Goal: Task Accomplishment & Management: Use online tool/utility

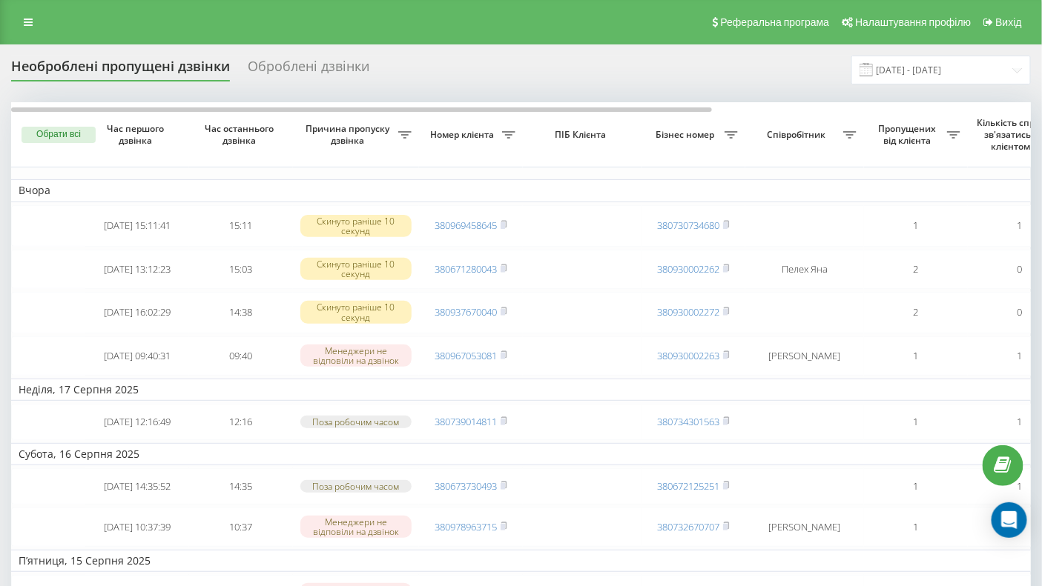
click at [110, 70] on div "Необроблені пропущені дзвінки" at bounding box center [120, 70] width 219 height 23
click at [127, 68] on div "Необроблені пропущені дзвінки" at bounding box center [120, 70] width 219 height 23
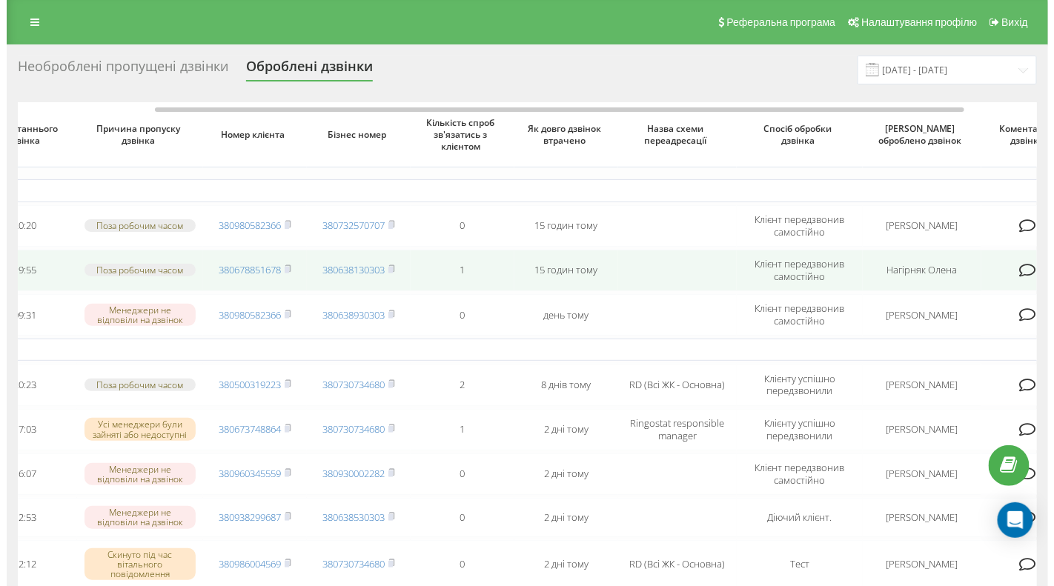
scroll to position [0, 262]
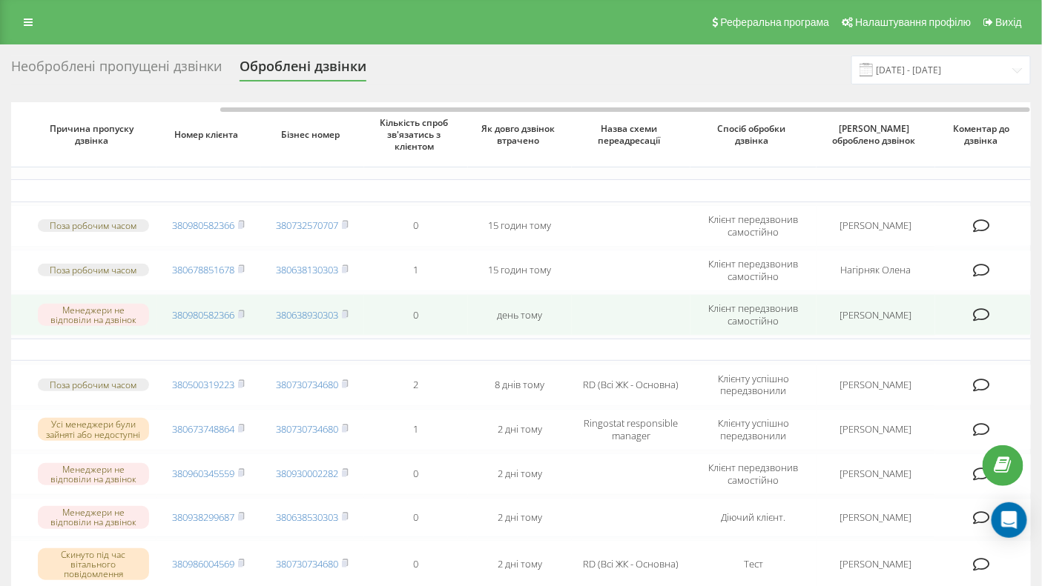
click at [237, 311] on span "380980582366" at bounding box center [208, 314] width 73 height 13
click at [244, 314] on icon at bounding box center [241, 314] width 5 height 7
click at [984, 314] on icon at bounding box center [981, 315] width 17 height 15
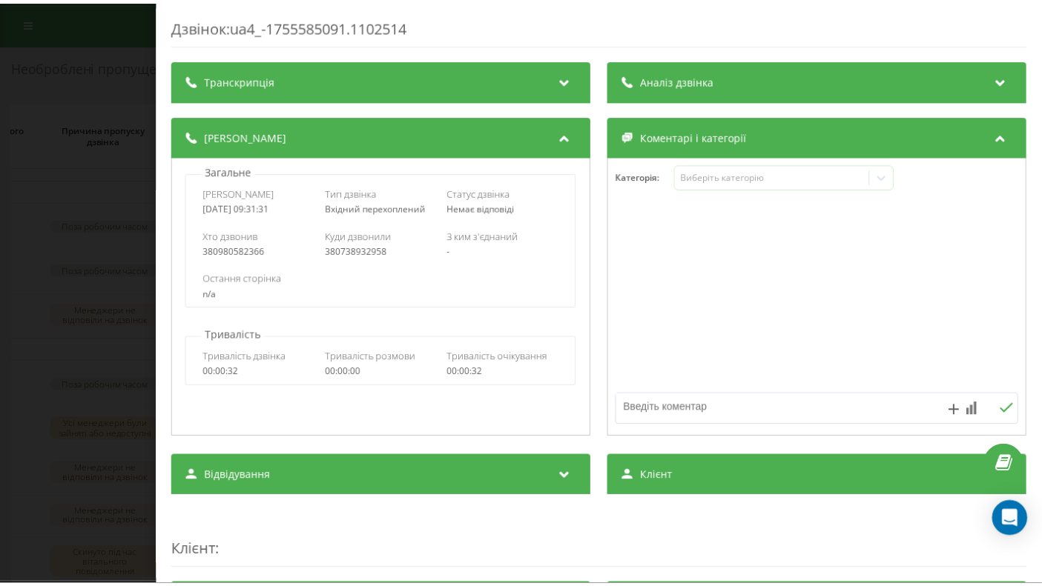
scroll to position [150, 0]
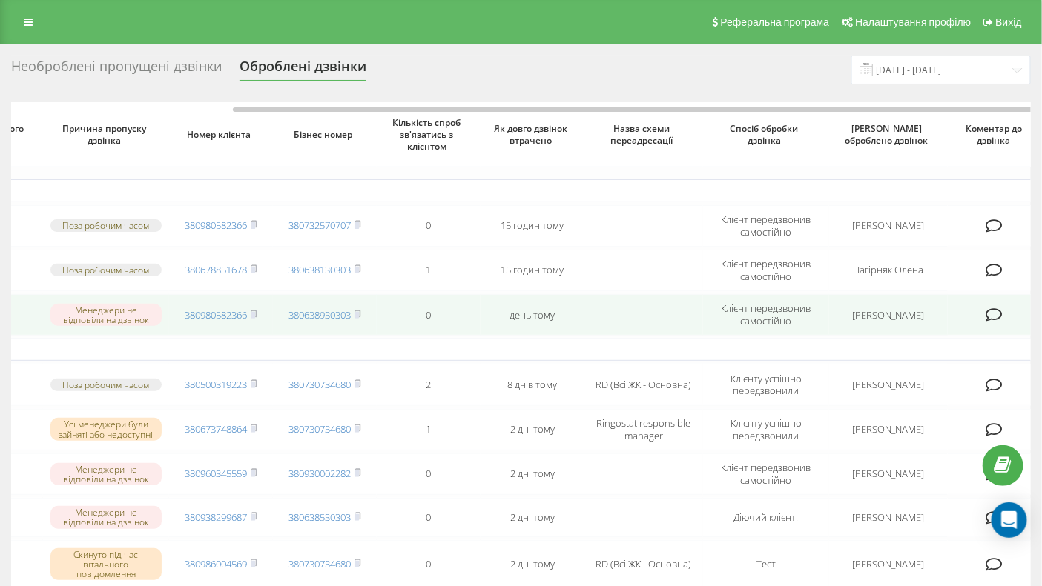
scroll to position [0, 262]
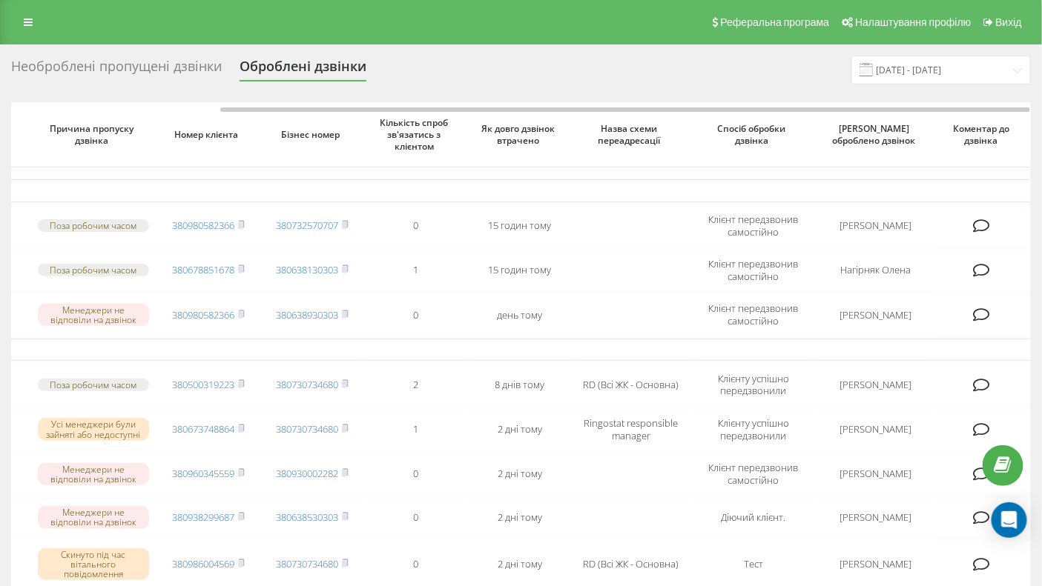
click at [102, 65] on div "Необроблені пропущені дзвінки" at bounding box center [116, 70] width 211 height 23
click at [101, 68] on div "Необроблені пропущені дзвінки" at bounding box center [116, 70] width 211 height 23
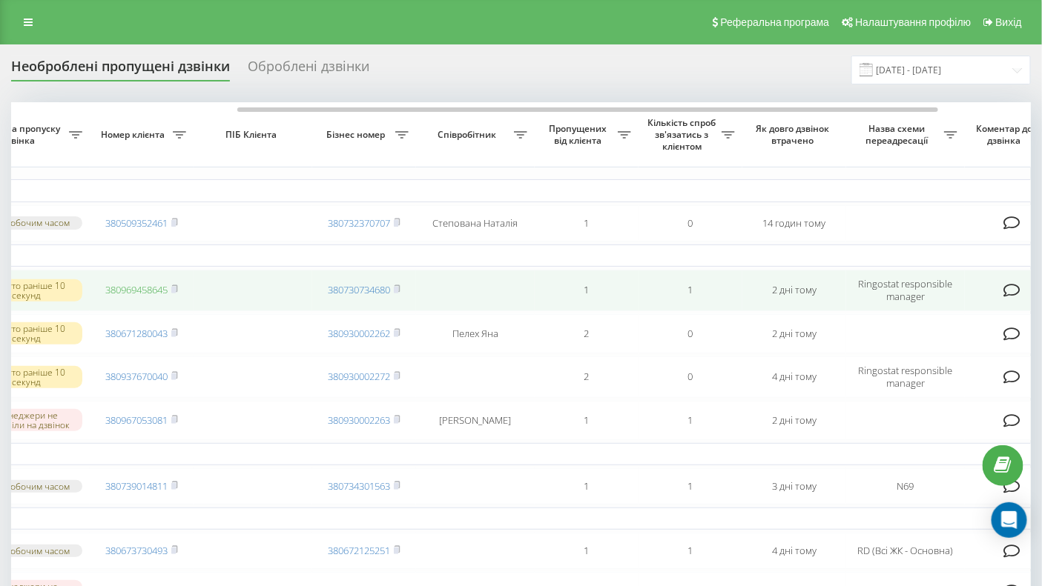
scroll to position [0, 307]
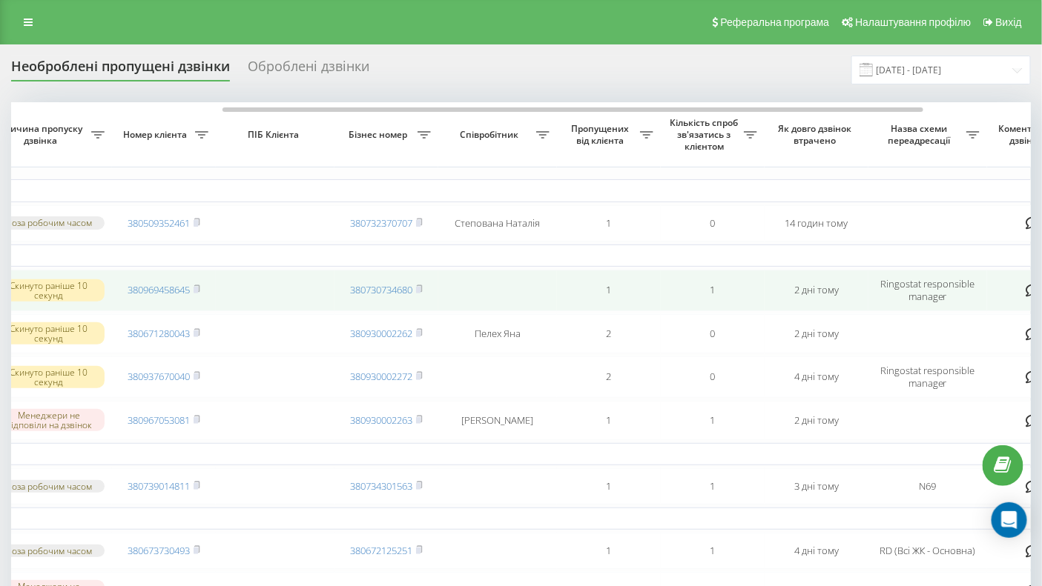
click at [202, 292] on td "380969458645" at bounding box center [164, 291] width 104 height 42
click at [198, 291] on rect at bounding box center [195, 290] width 4 height 7
